Goal: Information Seeking & Learning: Learn about a topic

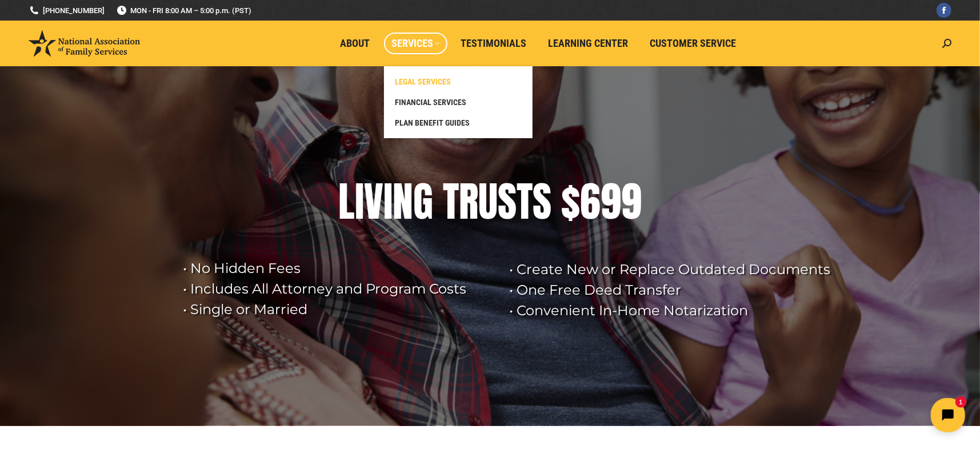
click at [430, 81] on span "LEGAL SERVICES" at bounding box center [424, 82] width 56 height 10
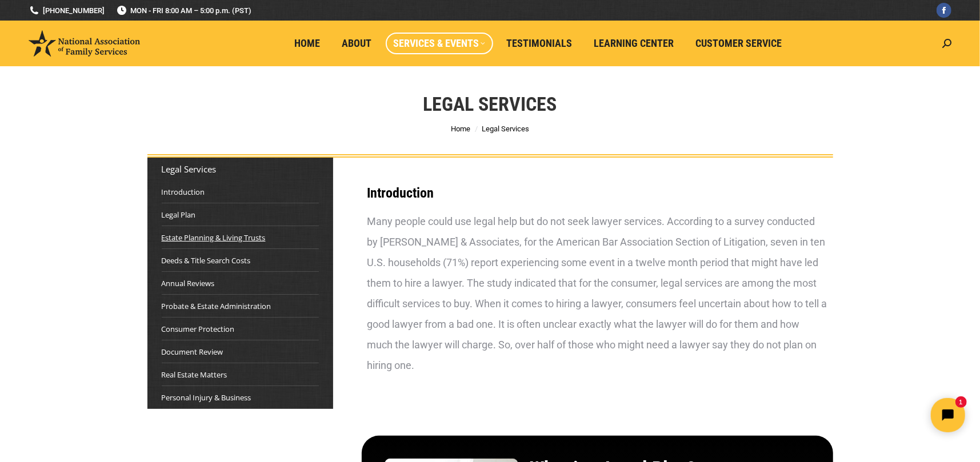
click at [213, 238] on link "Estate Planning & Living Trusts" at bounding box center [214, 237] width 104 height 11
